Goal: Task Accomplishment & Management: Manage account settings

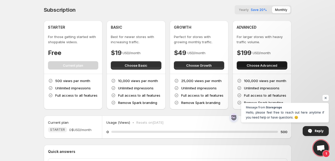
click at [252, 67] on span "Choose Advanced" at bounding box center [262, 65] width 31 height 5
